Goal: Task Accomplishment & Management: Manage account settings

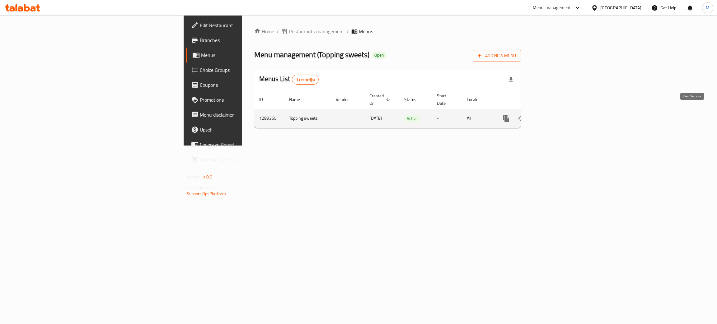
click at [555, 115] on icon "enhanced table" at bounding box center [550, 118] width 7 height 7
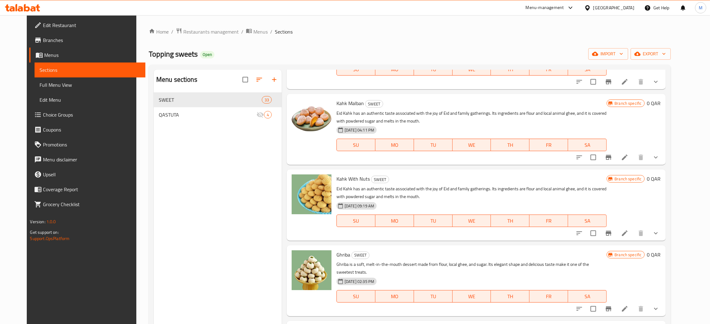
scroll to position [1727, 0]
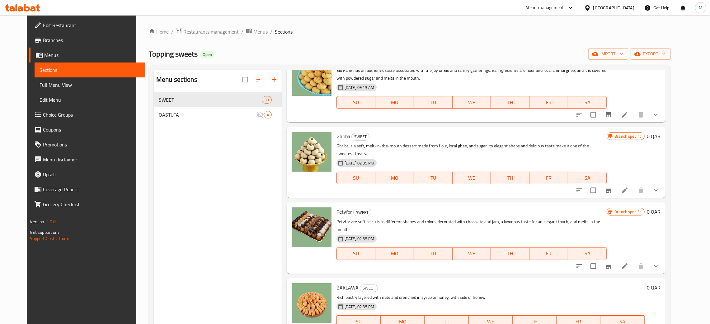
click at [253, 29] on span "Menus" at bounding box center [260, 31] width 14 height 7
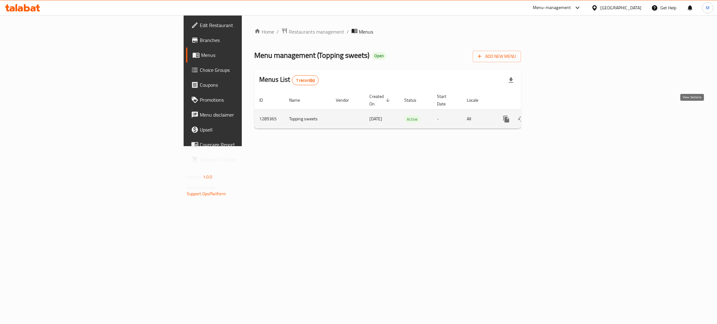
click at [559, 119] on link "enhanced table" at bounding box center [551, 119] width 15 height 15
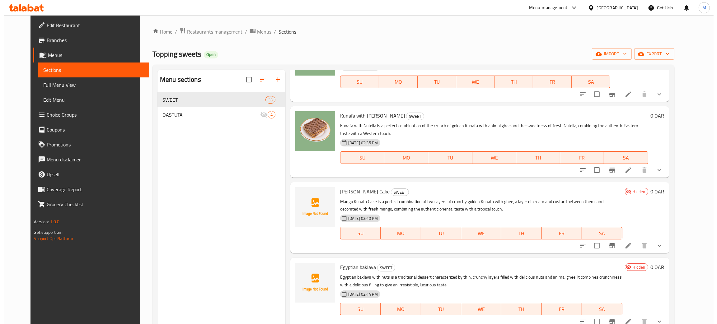
scroll to position [513, 0]
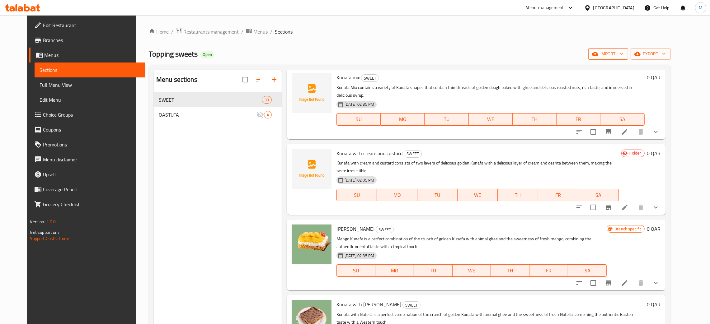
click at [628, 49] on button "import" at bounding box center [608, 54] width 40 height 12
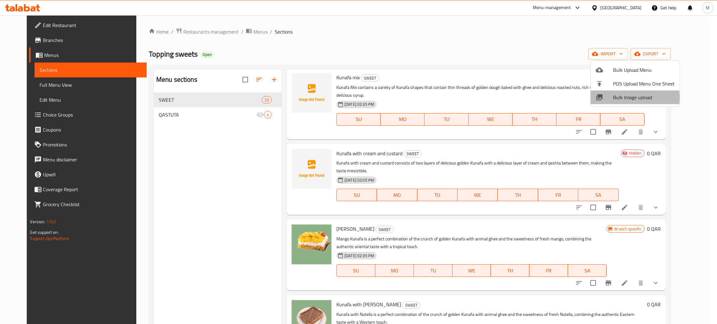
click at [621, 98] on span "Bulk Image upload" at bounding box center [644, 97] width 62 height 7
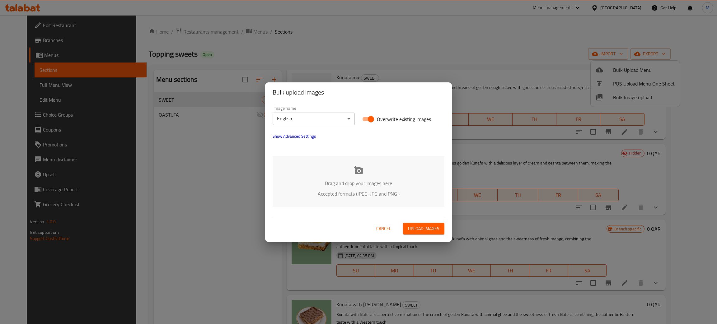
drag, startPoint x: 332, startPoint y: 180, endPoint x: 335, endPoint y: 177, distance: 4.0
click at [333, 180] on p "Drag and drop your images here" at bounding box center [358, 183] width 153 height 7
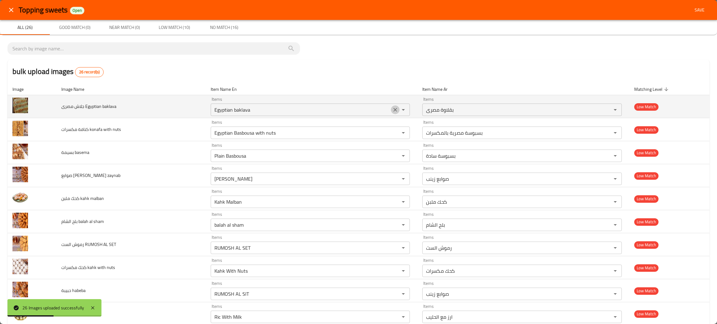
click at [393, 110] on icon "Clear" at bounding box center [395, 110] width 4 height 4
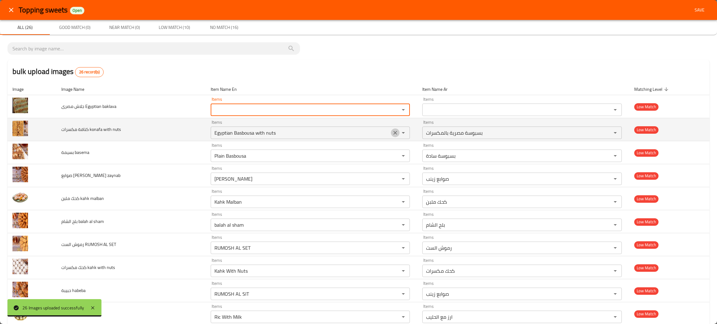
click at [392, 131] on icon "Clear" at bounding box center [395, 133] width 6 height 6
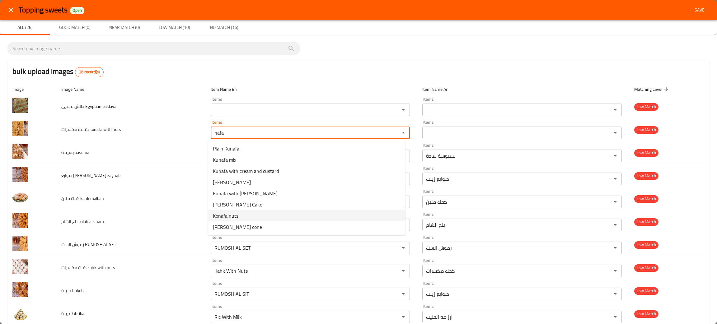
click at [234, 214] on span "Konafa nuts" at bounding box center [226, 215] width 26 height 7
type nuts "Konafa nuts"
type nuts-ar "كنافة مكسرات"
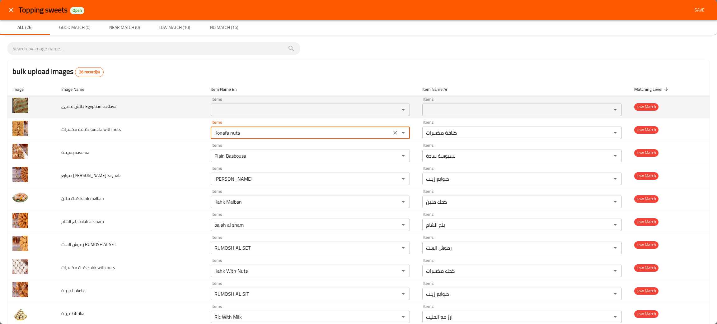
type nuts "Konafa nuts"
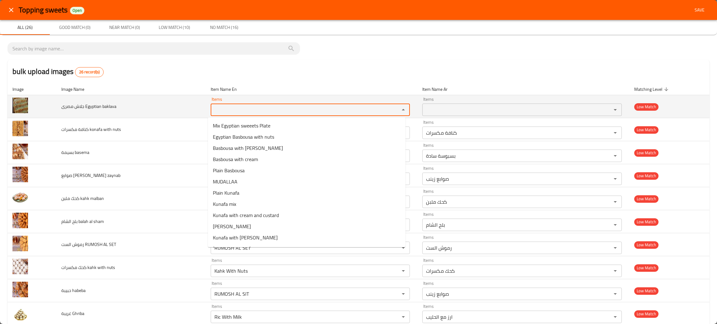
click at [236, 112] on baklava "Items" at bounding box center [301, 110] width 177 height 9
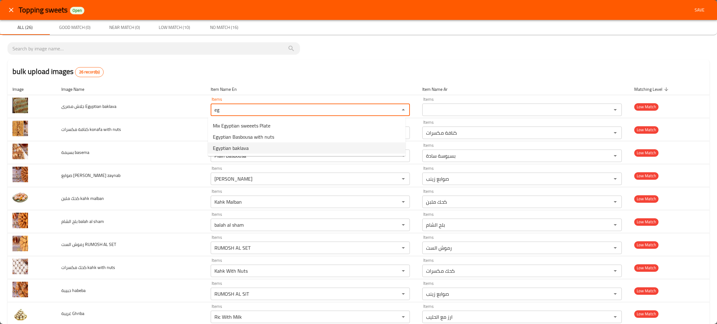
click at [253, 148] on baklava-option-2 "Egyptian baklava" at bounding box center [307, 148] width 198 height 11
type baklava "Egyptian baklava"
type baklava-ar "بقلاوة مصرى"
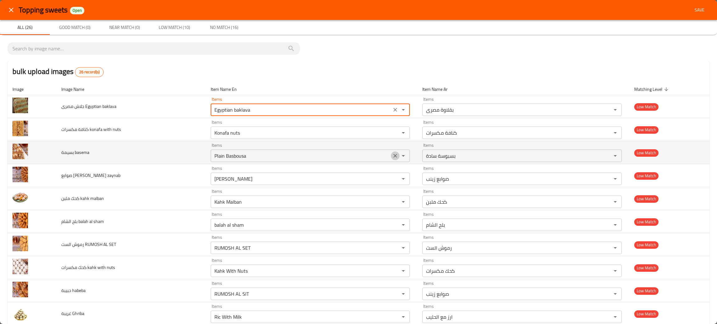
click at [392, 156] on icon "Clear" at bounding box center [395, 156] width 6 height 6
type baklava "Egyptian baklava"
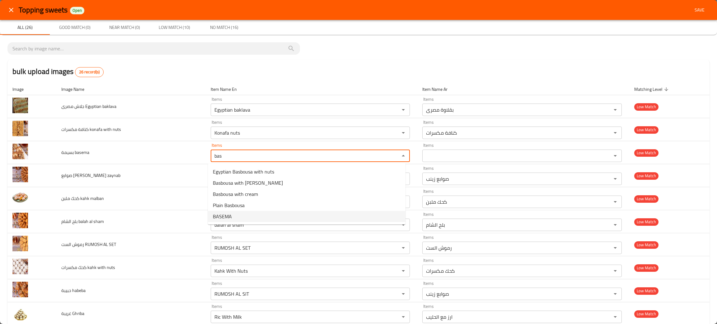
click at [225, 218] on span "BASEMA" at bounding box center [222, 216] width 19 height 7
type basema "BASEMA"
type basema-ar "البسيمة"
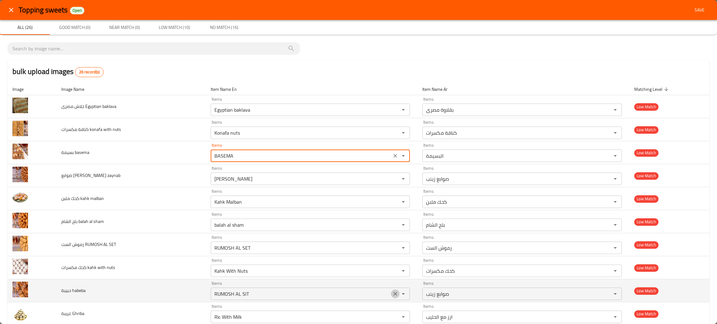
click at [392, 295] on icon "Clear" at bounding box center [395, 294] width 6 height 6
type basema "BASEMA"
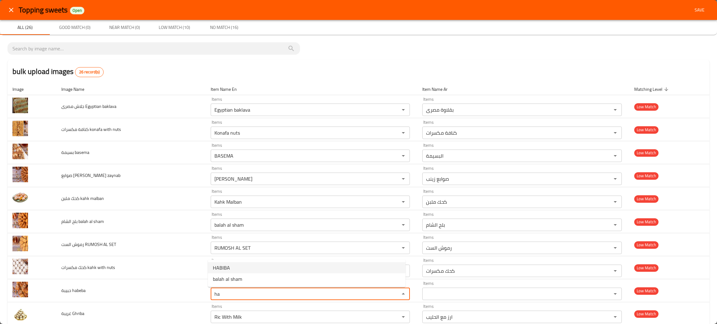
click at [222, 268] on span "HABIBA" at bounding box center [221, 267] width 17 height 7
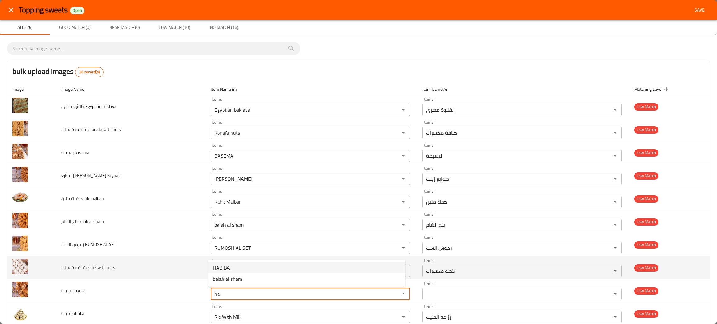
type habeba "HABIBA"
type habeba-ar "حبيبة"
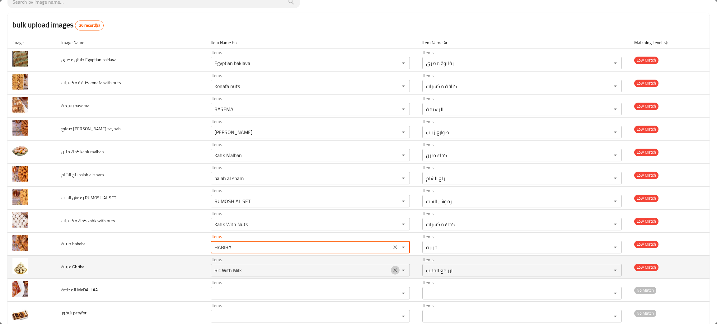
click at [392, 270] on icon "Clear" at bounding box center [395, 270] width 6 height 6
type habeba "HABIBA"
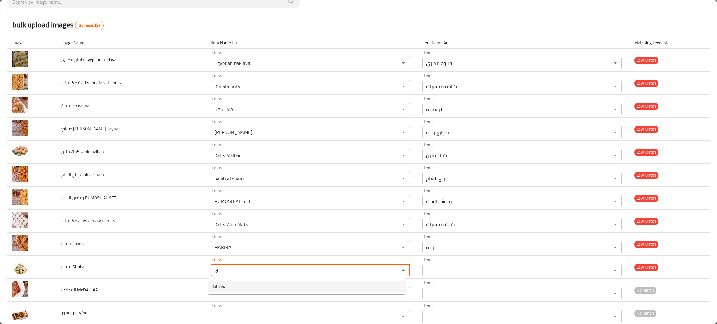
click at [227, 287] on Ghriba-option-0 "Ghriba" at bounding box center [307, 286] width 198 height 11
type Ghriba "Ghriba"
type Ghriba-ar "الغريبة"
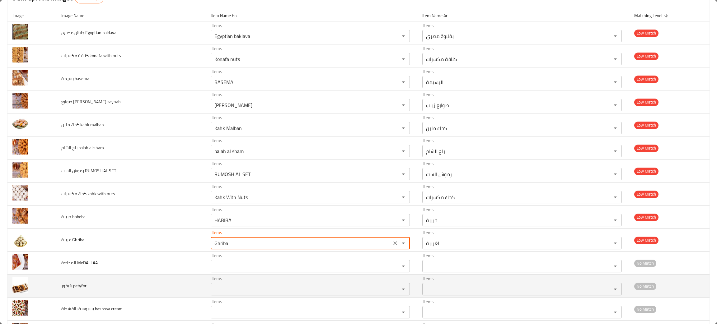
scroll to position [140, 0]
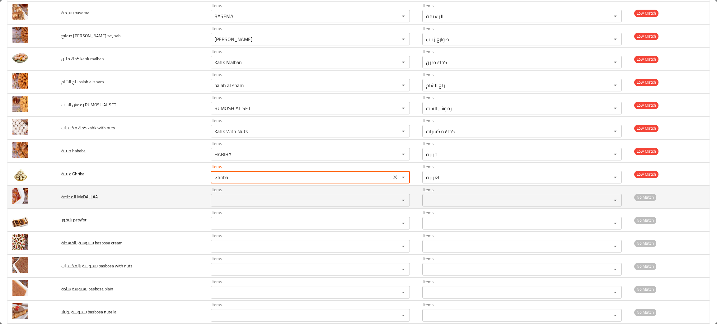
type Ghriba "Ghriba"
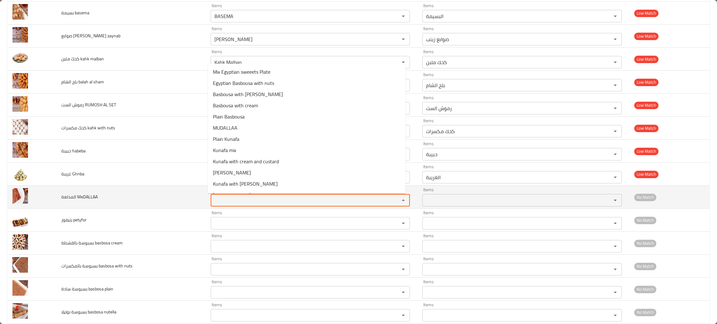
click at [240, 201] on MeDALLAA "Items" at bounding box center [301, 200] width 177 height 9
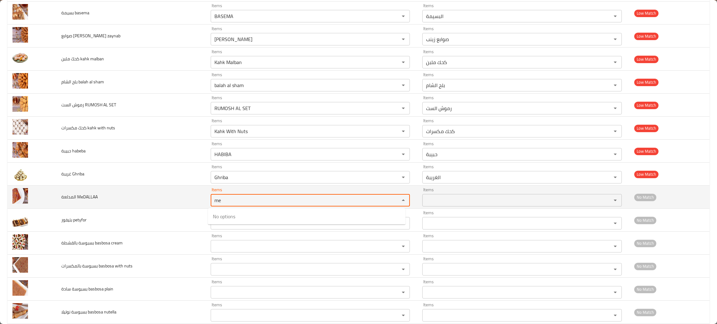
type MeDALLAA "m"
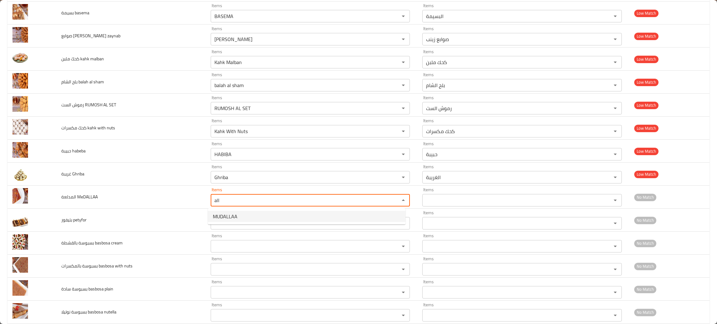
click at [218, 214] on span "MUDALLAA" at bounding box center [225, 216] width 25 height 7
type MeDALLAA "MUDALLAA"
type MeDALLAA-ar "مدلعة"
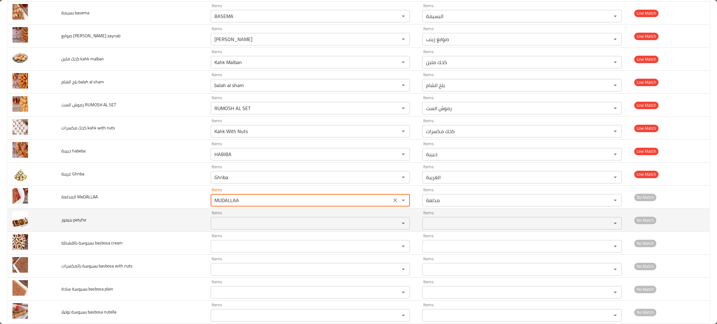
click at [218, 220] on div "Items" at bounding box center [310, 223] width 199 height 12
type MeDALLAA "MUDALLAA"
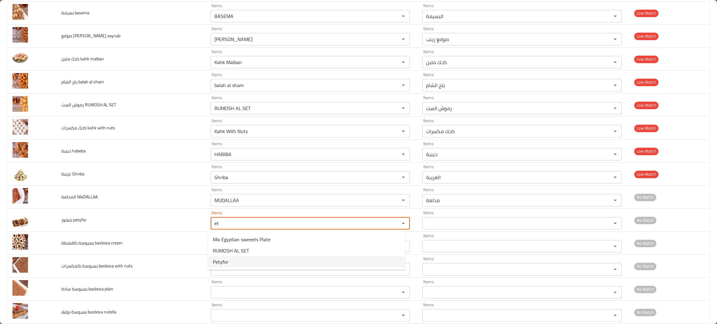
click at [223, 261] on span "Petyfor" at bounding box center [221, 261] width 16 height 7
type petyfor "Petyfor"
type petyfor-ar "البتيفور"
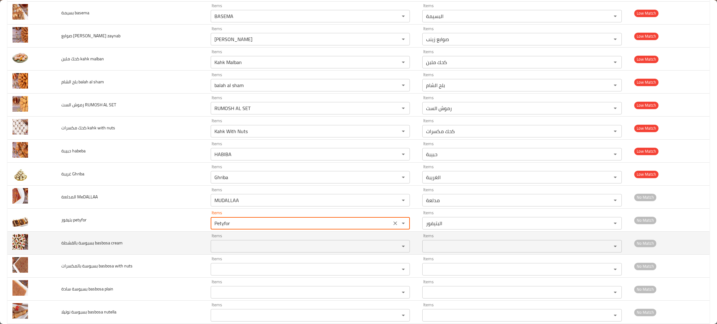
type petyfor "Petyfor"
click at [232, 244] on cream "Items" at bounding box center [301, 246] width 177 height 9
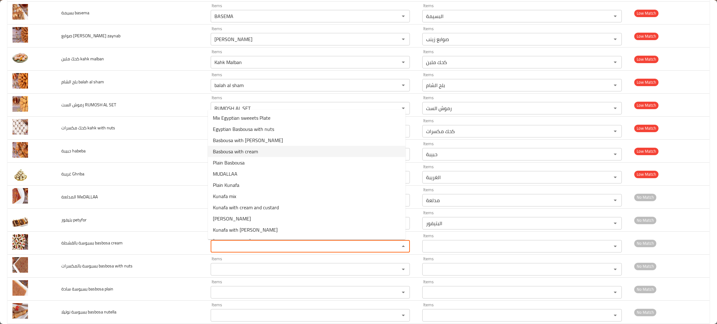
click at [214, 151] on span "Basbousa with cream" at bounding box center [235, 151] width 45 height 7
type cream "Basbousa with cream"
type cream-ar "بسبوسة قشطة"
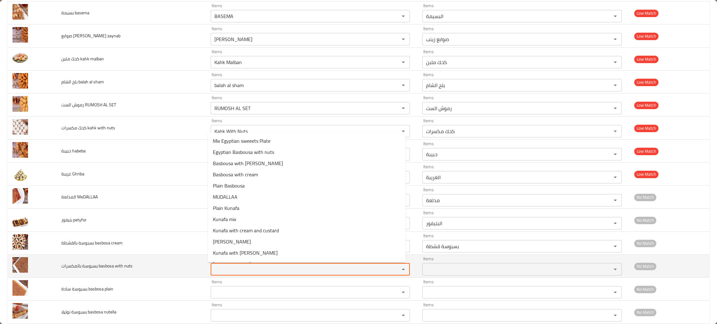
click at [236, 266] on nuts "Items" at bounding box center [301, 269] width 177 height 9
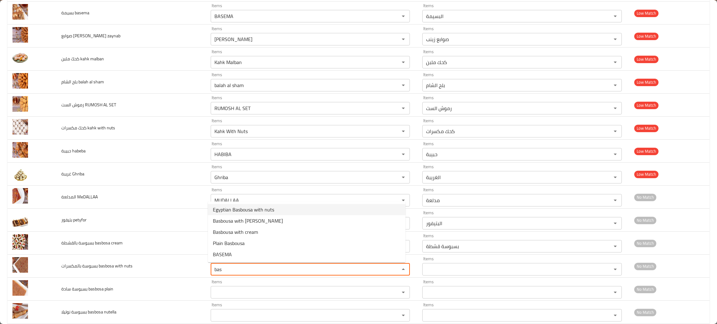
click at [258, 209] on span "Egyptian Basbousa with nuts" at bounding box center [243, 209] width 61 height 7
type nuts "Egyptian Basbousa with nuts"
type nuts-ar "بسبوسة مصرية بالمكسرات"
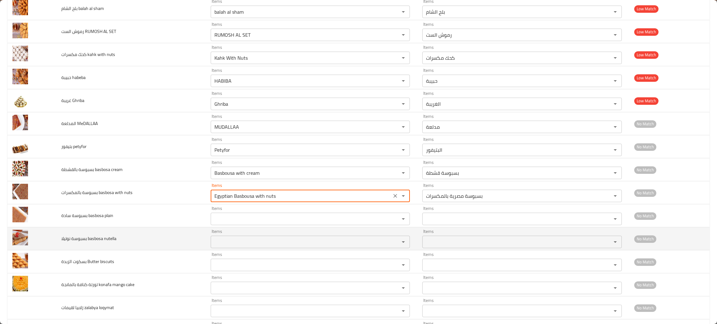
scroll to position [233, 0]
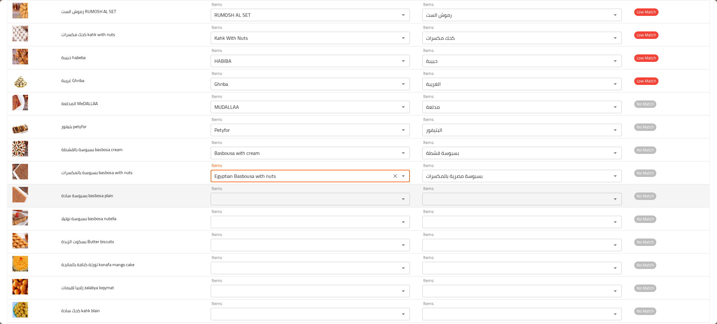
type nuts "Egyptian Basbousa with nuts"
click at [228, 199] on plain "Items" at bounding box center [301, 199] width 177 height 9
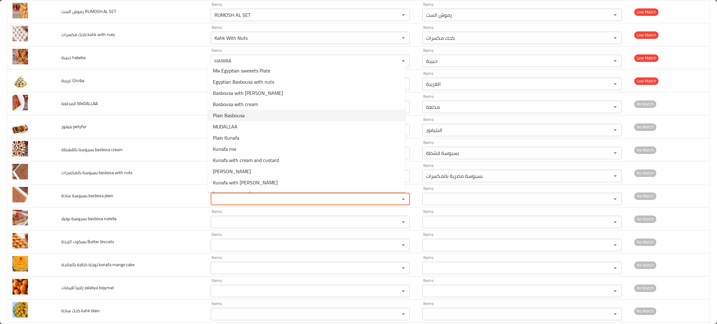
click at [226, 112] on span "Plain Basbousa" at bounding box center [229, 115] width 32 height 7
type plain "Plain Basbousa"
type plain-ar "بسبوسة سادة"
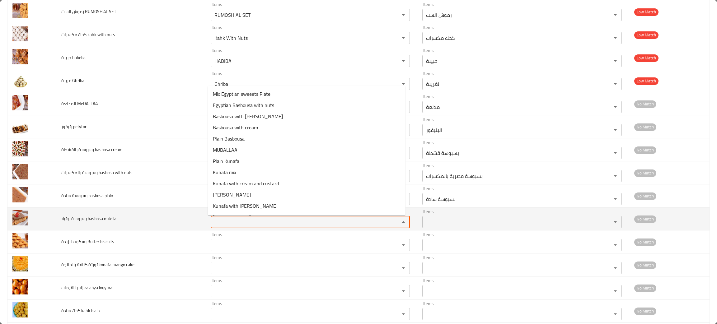
click at [228, 220] on nutella "Items" at bounding box center [301, 222] width 177 height 9
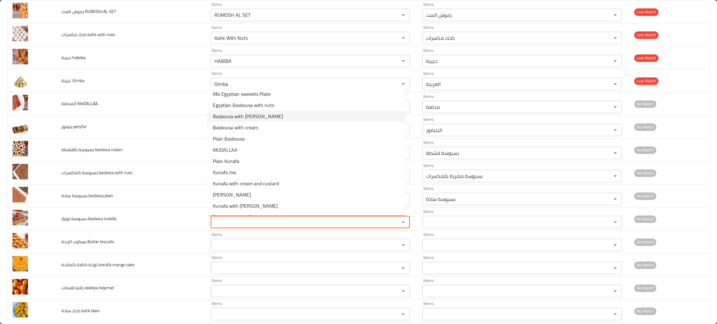
click at [238, 113] on span "Basbousa with Nutella" at bounding box center [248, 116] width 70 height 7
type nutella "Basbousa with Nutella"
type nutella-ar "بسبوسة بالنوتيلا"
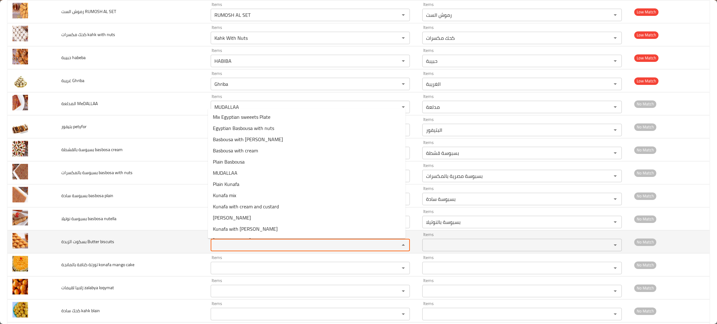
click at [234, 248] on biscuits "Items" at bounding box center [301, 245] width 177 height 9
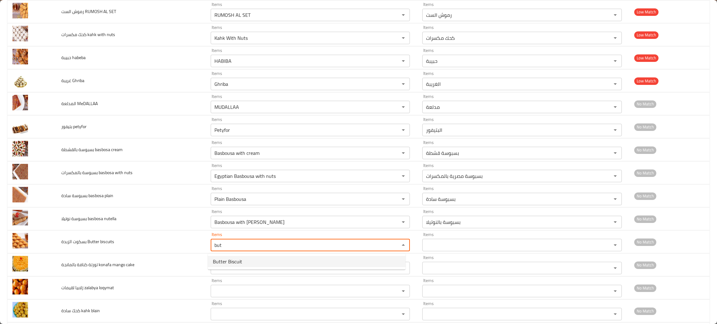
click at [225, 260] on span "Butter Biscuit" at bounding box center [227, 261] width 29 height 7
type biscuits "Butter Biscuit"
type biscuits-ar "بسكوت الزبدة"
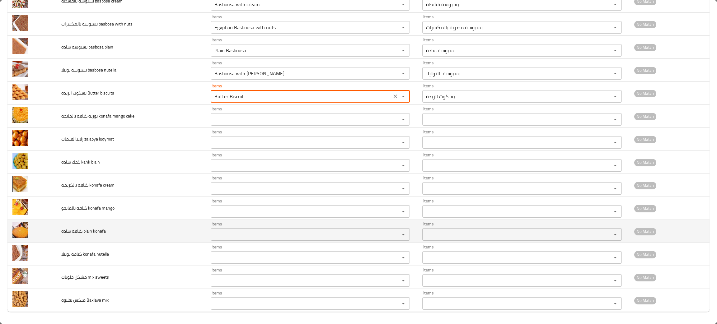
scroll to position [383, 0]
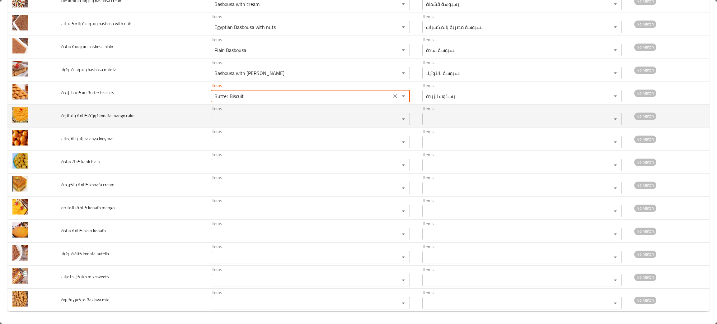
type biscuits "Butter Biscuit"
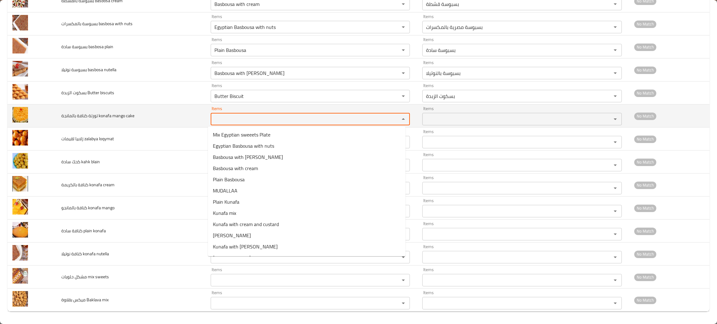
click at [231, 120] on cake "Items" at bounding box center [301, 119] width 177 height 9
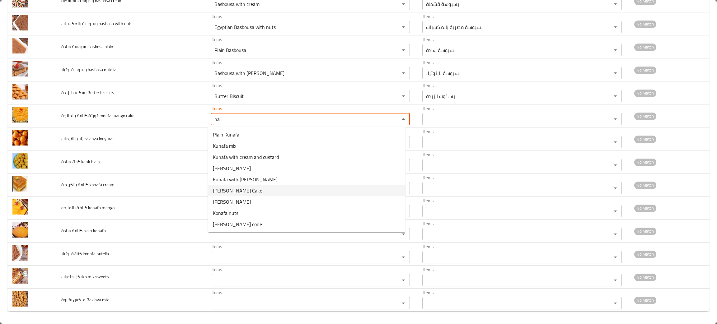
click at [230, 191] on span "Mango Kunafa Cake" at bounding box center [237, 190] width 49 height 7
type cake "Mango Kunafa Cake"
type cake-ar "كيك كنافة بالمانجو"
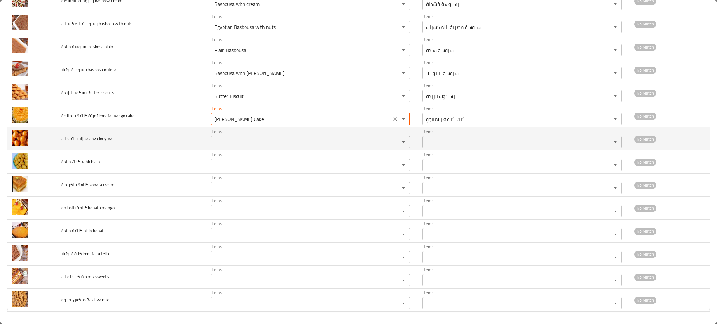
type cake "Mango Kunafa Cake"
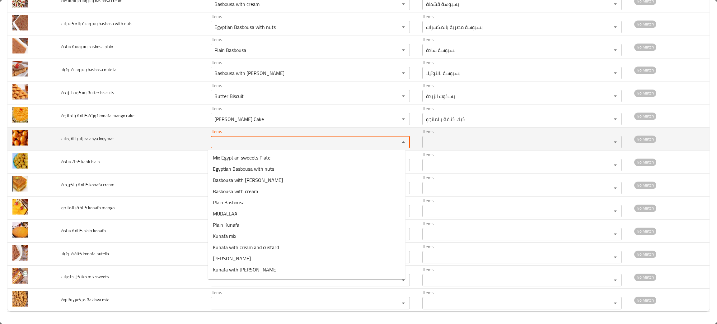
click at [227, 144] on loqymat "Items" at bounding box center [301, 142] width 177 height 9
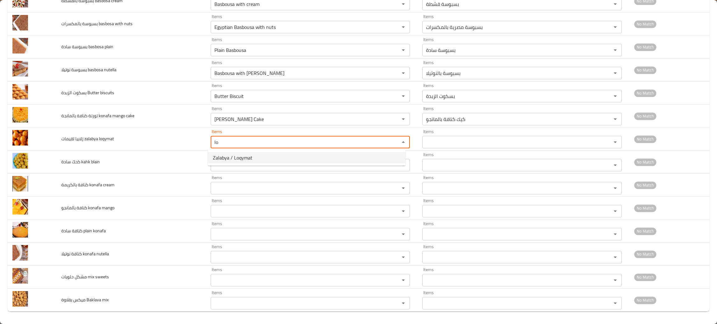
click at [241, 159] on span "Zalabya / Loqymat" at bounding box center [233, 157] width 40 height 7
type loqymat "Zalabya / Loqymat"
type loqymat-ar "الزلابيا / اللقيمات"
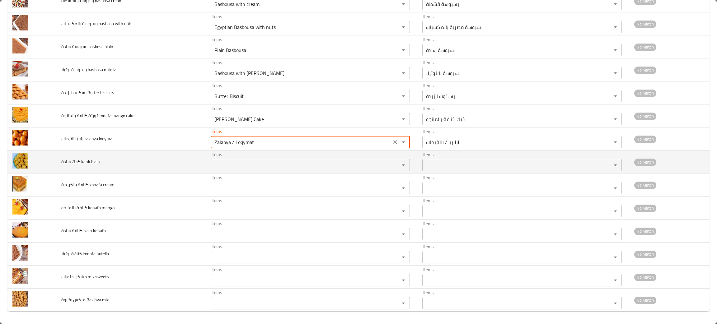
type loqymat "Zalabya / Loqymat"
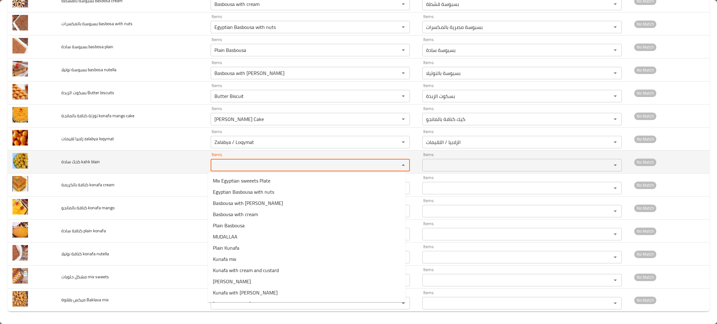
click at [226, 164] on blain "Items" at bounding box center [301, 165] width 177 height 9
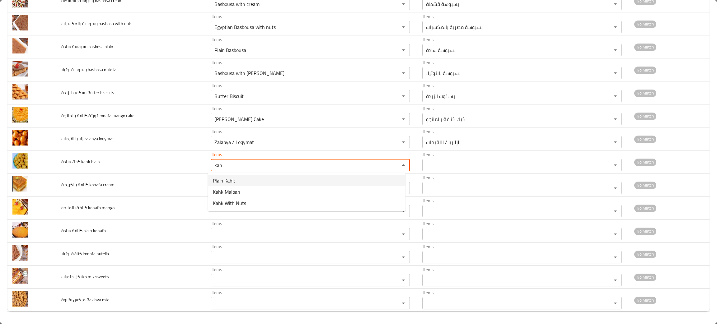
click at [223, 180] on span "Plain Kahk" at bounding box center [224, 180] width 22 height 7
type blain "Plain Kahk"
type blain-ar "كحك سادة"
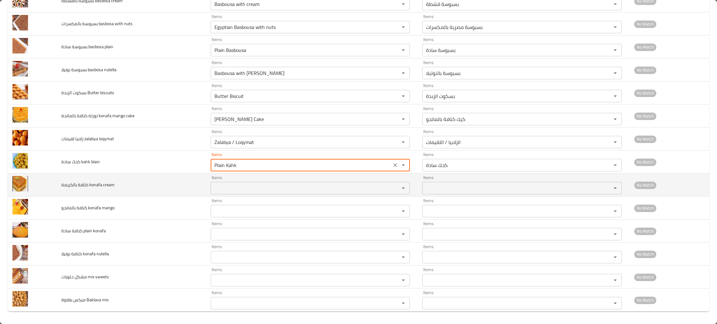
type blain "Plain Kahk"
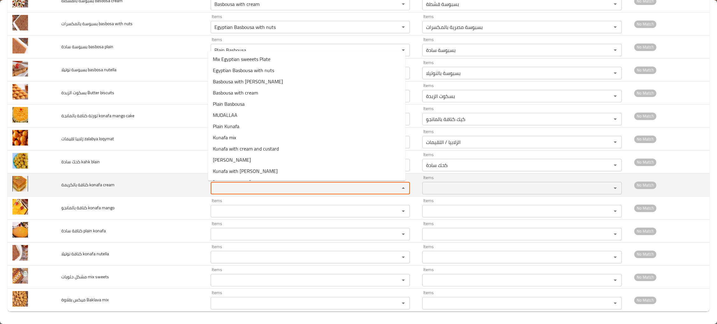
click at [226, 188] on cream "Items" at bounding box center [301, 188] width 177 height 9
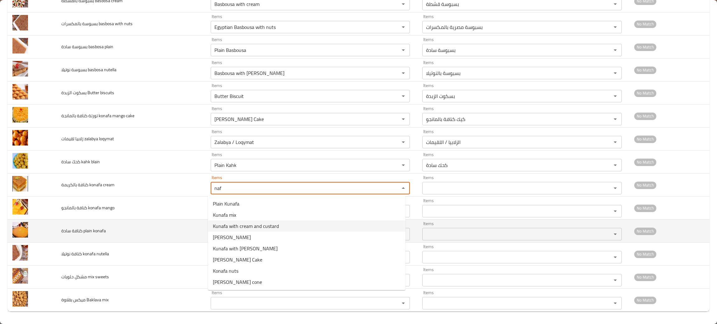
click at [240, 224] on span "Kunafa with cream and custard" at bounding box center [246, 226] width 66 height 7
type cream "Kunafa with cream and custard"
type cream-ar "كنافة بالكريمة و الكاستر"
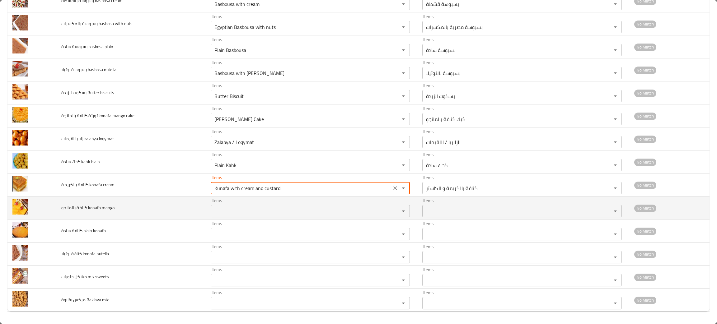
type cream "Kunafa with cream and custard"
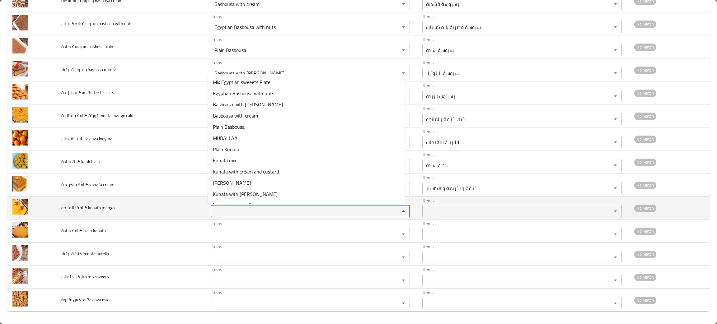
click at [229, 215] on mango "Items" at bounding box center [301, 211] width 177 height 9
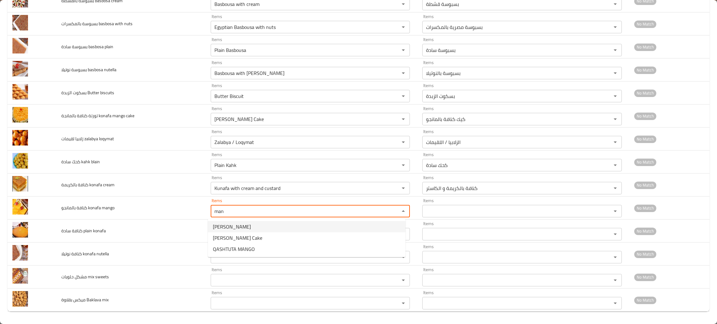
click at [230, 225] on span "Mango Kunafa" at bounding box center [232, 226] width 38 height 7
type mango "Mango Kunafa"
type mango-ar "الكنافة بالمانجو"
click at [230, 225] on div "Items Items" at bounding box center [310, 231] width 199 height 19
type mango "Mango Kunafa"
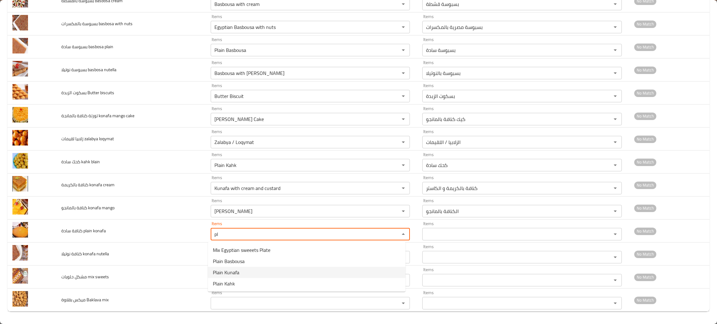
click at [216, 270] on span "Plain Kunafa" at bounding box center [226, 272] width 26 height 7
type konafa "Plain Kunafa"
type konafa-ar "كنافة سادة"
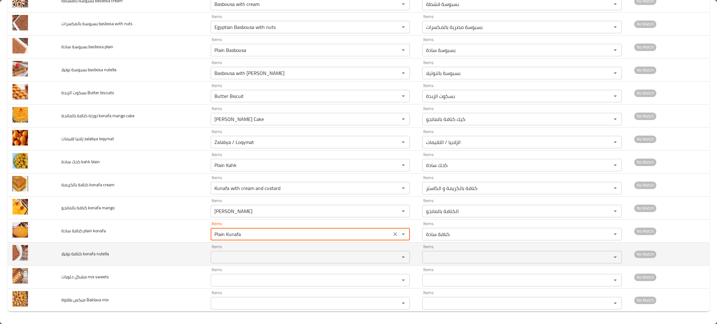
type konafa "Plain Kunafa"
click at [242, 254] on nutella "Items" at bounding box center [301, 257] width 177 height 9
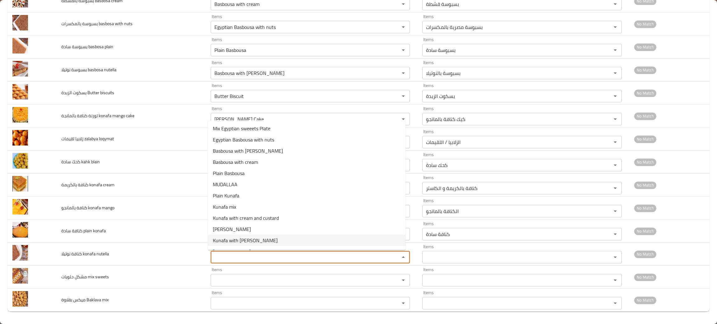
click at [243, 239] on span "Kunafa with Nutella" at bounding box center [245, 240] width 65 height 7
type nutella "Kunafa with Nutella"
type nutella-ar "كنافة بالنوتيلا"
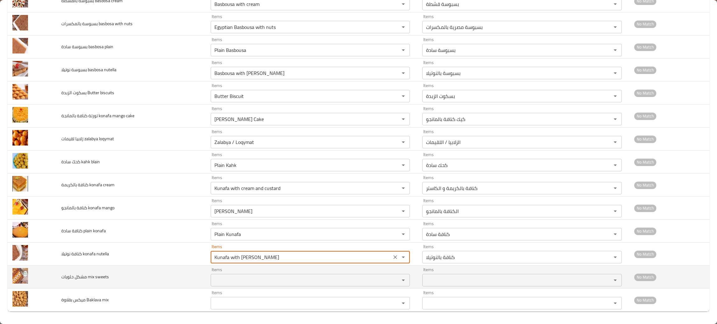
click at [226, 275] on div "Items" at bounding box center [310, 280] width 199 height 12
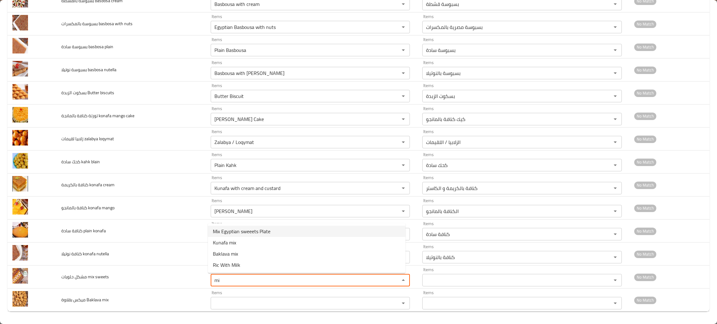
click at [259, 228] on span "Mix Egyptian sweeets Plate" at bounding box center [242, 231] width 58 height 7
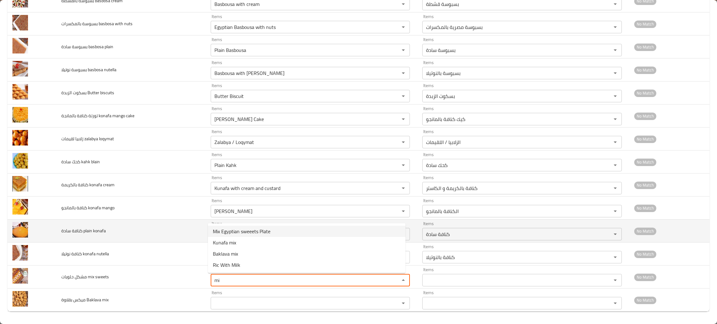
type sweets "Mix Egyptian sweeets Plate"
type sweets-ar "طبق مشكل حلويات مصرية"
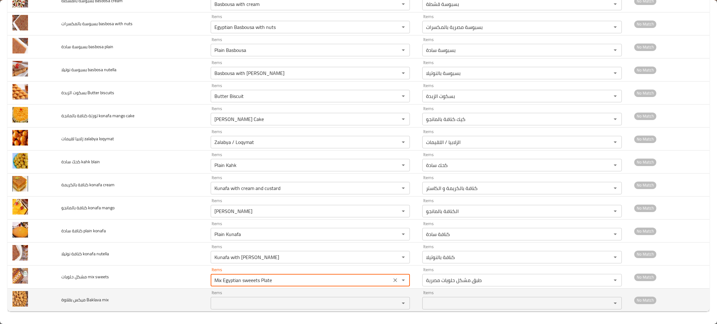
type sweets "Mix Egyptian sweeets Plate"
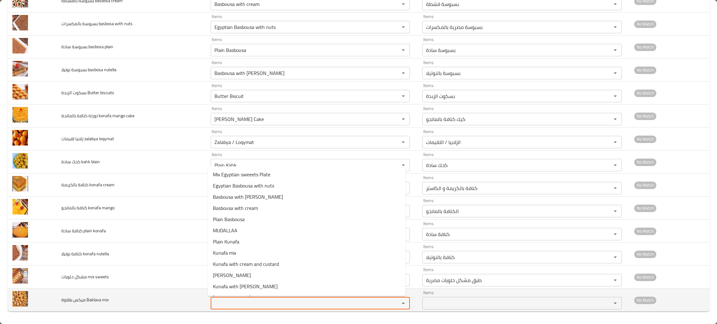
drag, startPoint x: 224, startPoint y: 303, endPoint x: 225, endPoint y: 299, distance: 3.4
click at [224, 303] on mix "Items" at bounding box center [301, 303] width 177 height 9
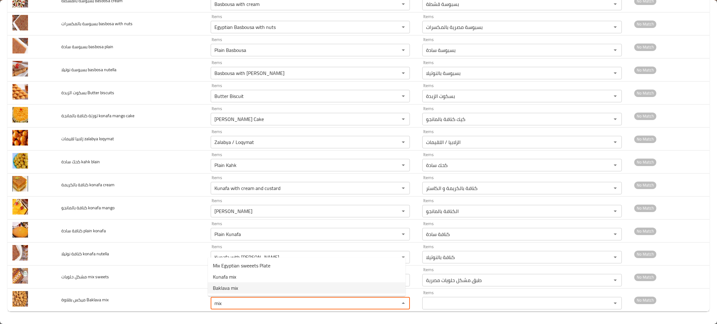
click at [231, 287] on span "Baklava mix" at bounding box center [225, 287] width 25 height 7
type mix "Baklava mix"
type mix-ar "ميكس بقلاوة"
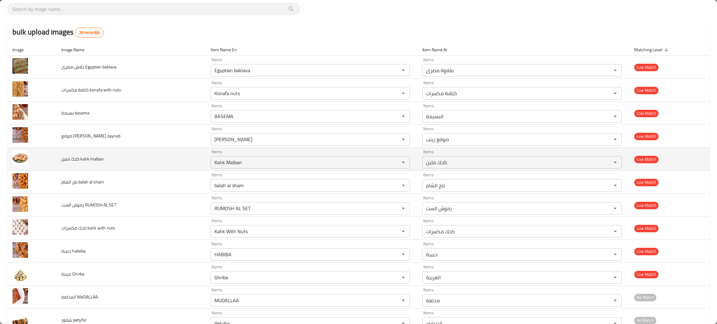
scroll to position [0, 0]
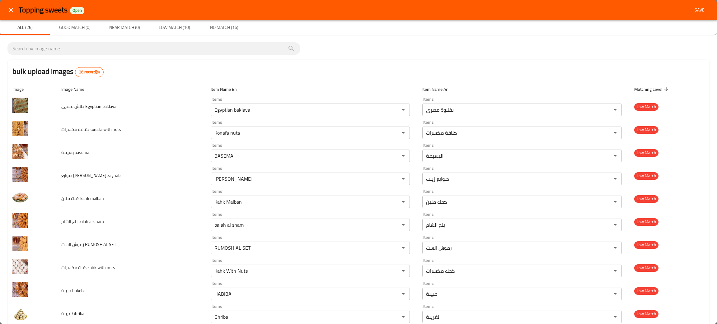
type mix "Baklava mix"
click at [694, 9] on span "Save" at bounding box center [699, 10] width 15 height 8
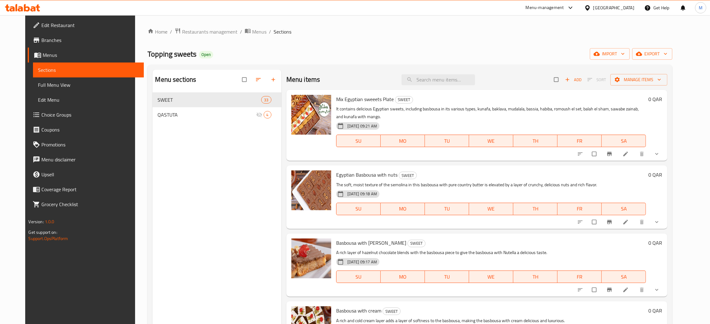
click at [38, 85] on span "Full Menu View" at bounding box center [88, 84] width 101 height 7
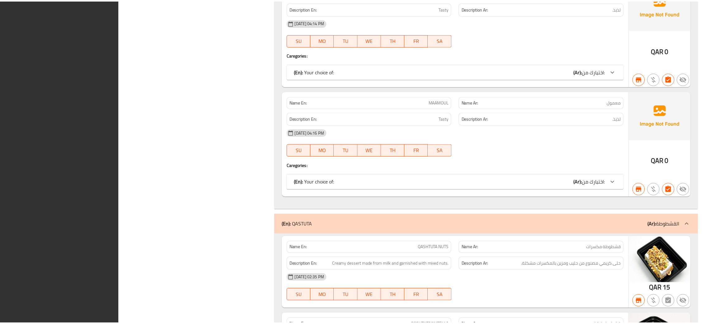
scroll to position [4180, 0]
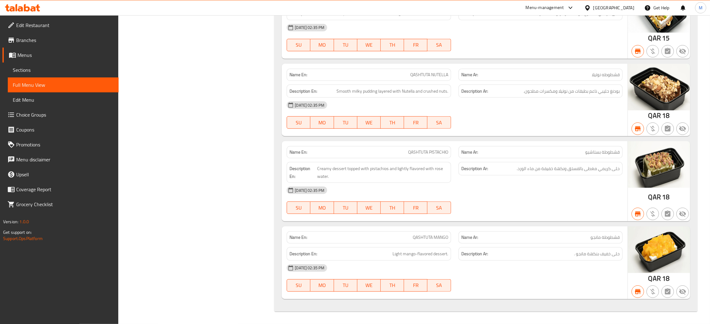
click at [624, 6] on div "Qatar" at bounding box center [613, 7] width 41 height 7
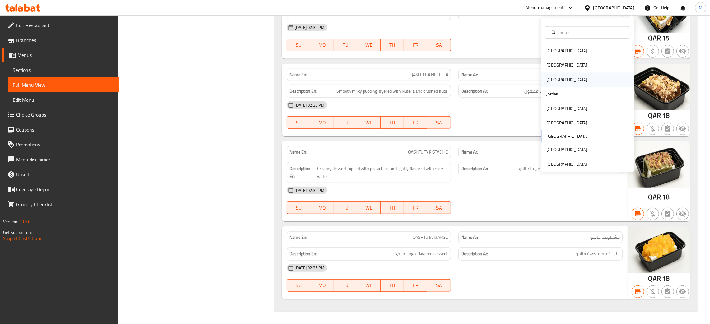
click at [547, 75] on div "[GEOGRAPHIC_DATA]" at bounding box center [566, 80] width 51 height 14
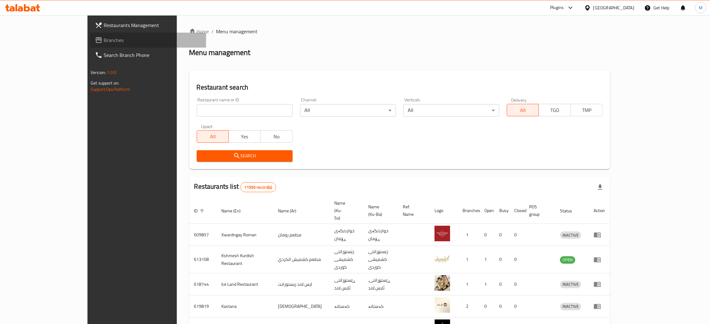
click at [104, 39] on span "Branches" at bounding box center [152, 39] width 97 height 7
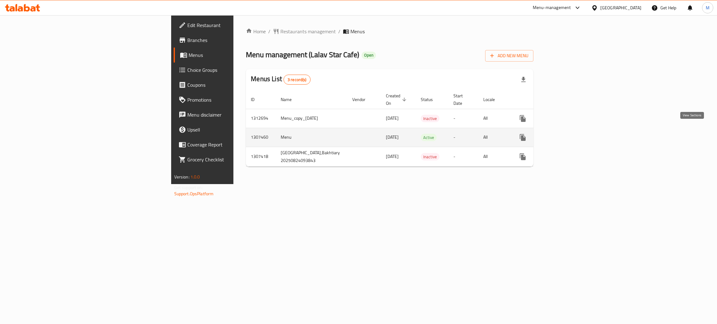
click at [571, 134] on icon "enhanced table" at bounding box center [567, 137] width 7 height 7
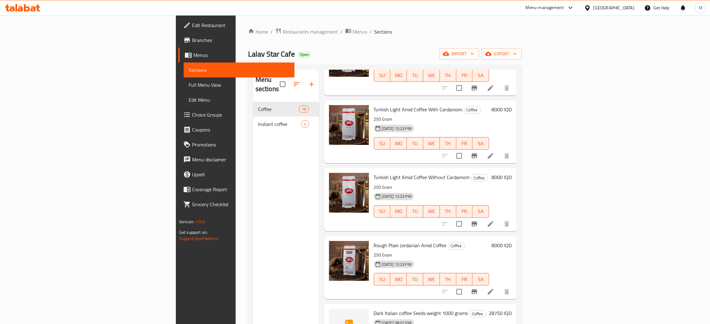
scroll to position [420, 0]
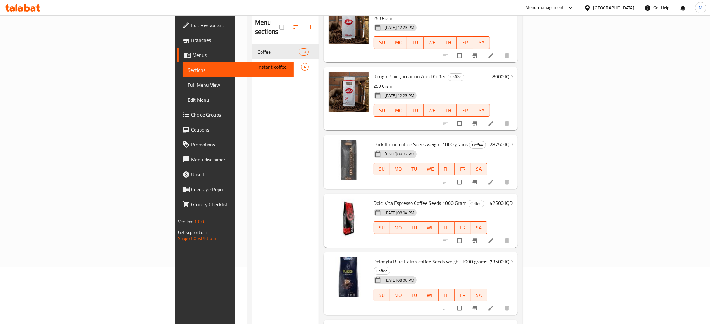
scroll to position [41, 0]
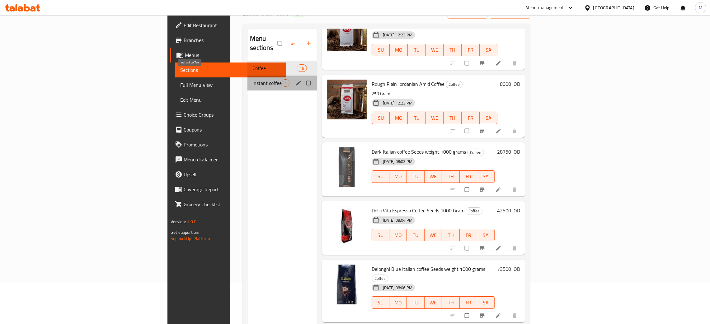
click at [252, 79] on span "Instant coffee" at bounding box center [266, 82] width 29 height 7
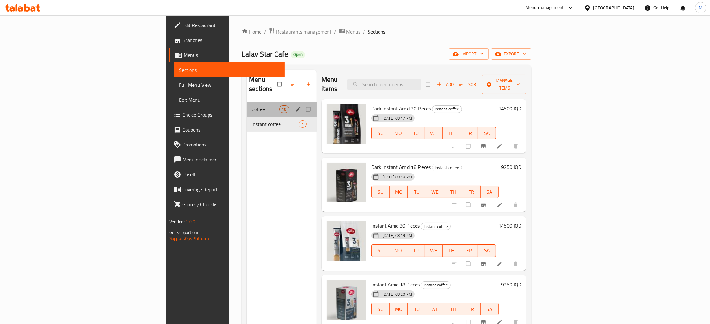
click at [246, 104] on div "Coffee 18" at bounding box center [281, 109] width 70 height 15
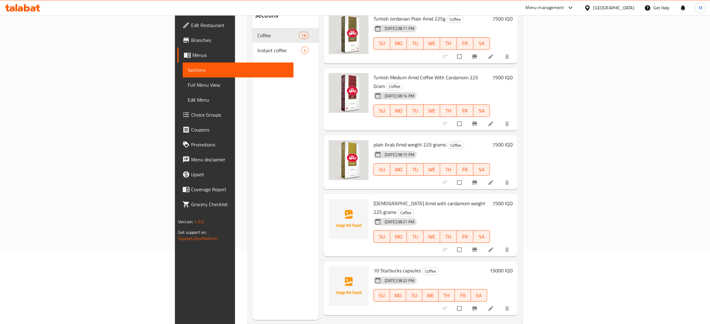
scroll to position [88, 0]
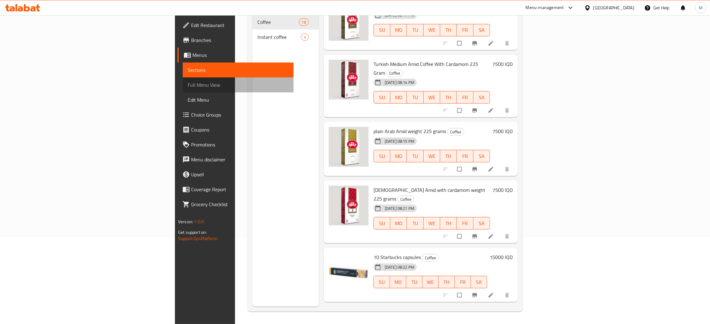
click at [188, 83] on span "Full Menu View" at bounding box center [238, 84] width 101 height 7
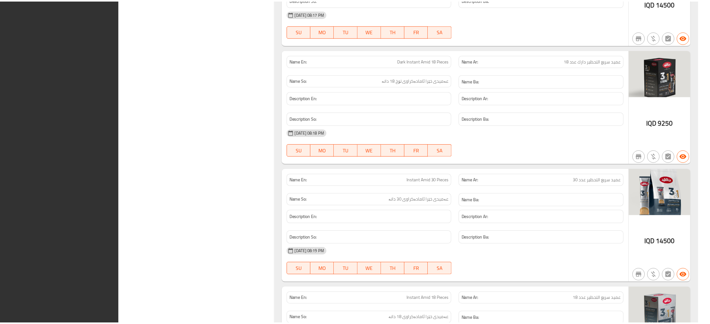
scroll to position [2466, 0]
